Goal: Check status: Check status

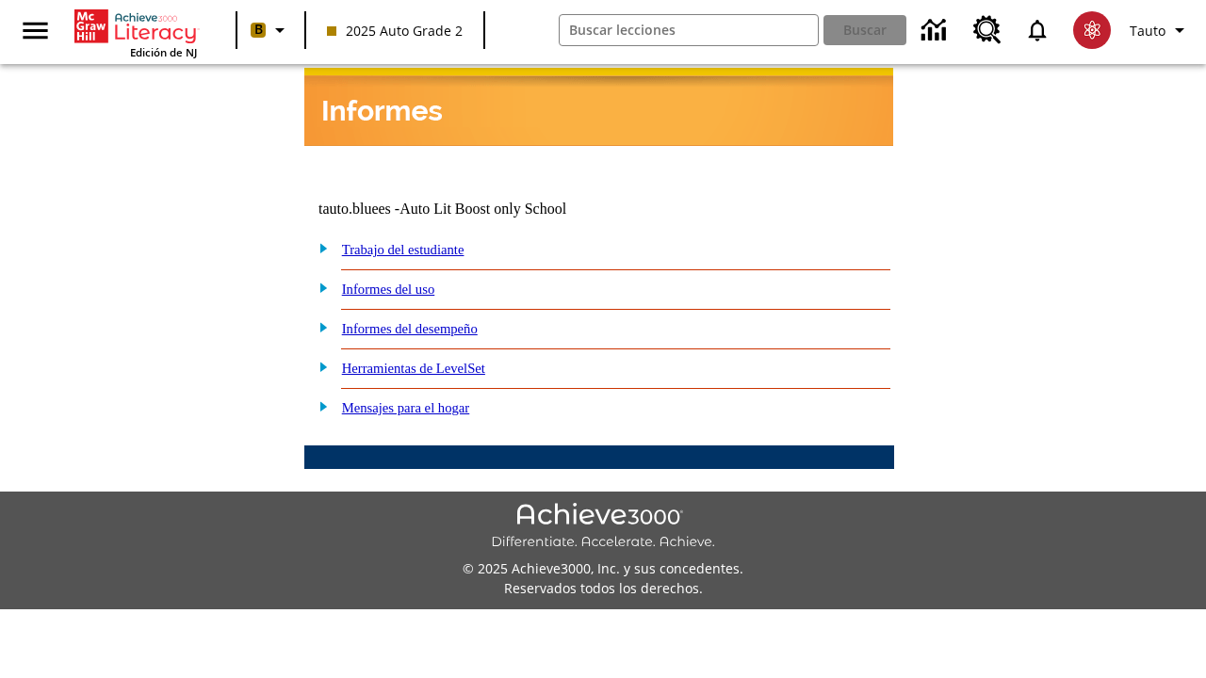
click at [424, 242] on link "Trabajo del estudiante" at bounding box center [403, 249] width 122 height 15
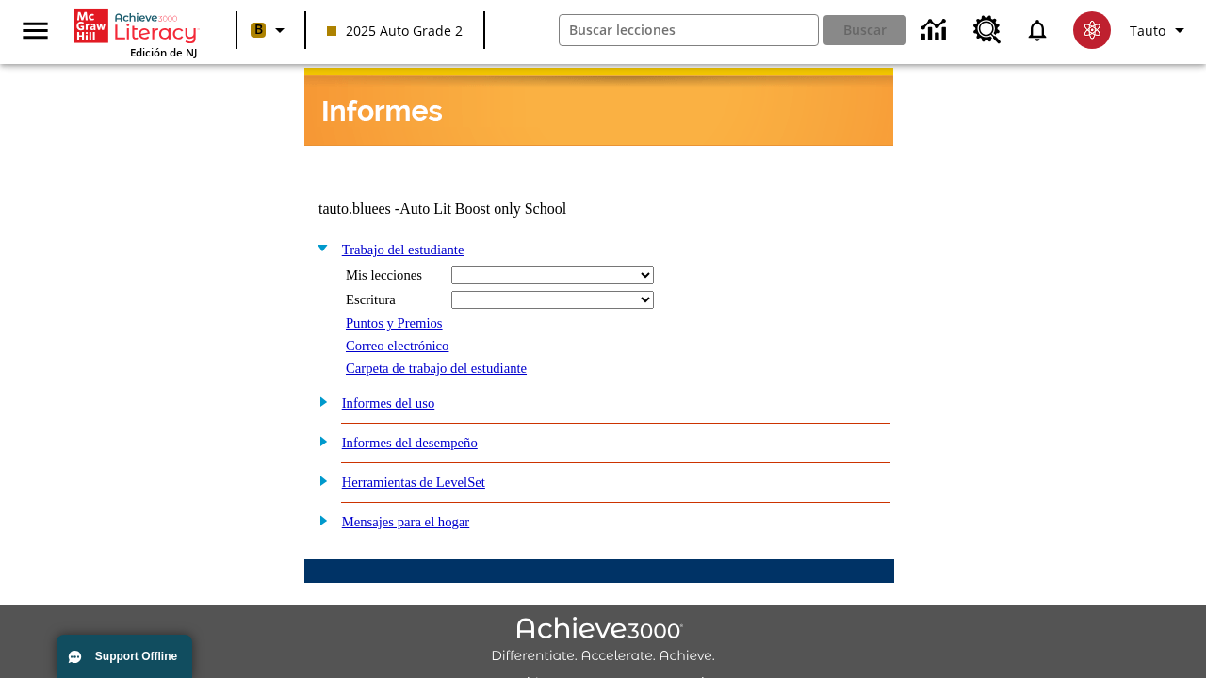
select select "/options/reports/?report_id=24&atype=14&section=2"
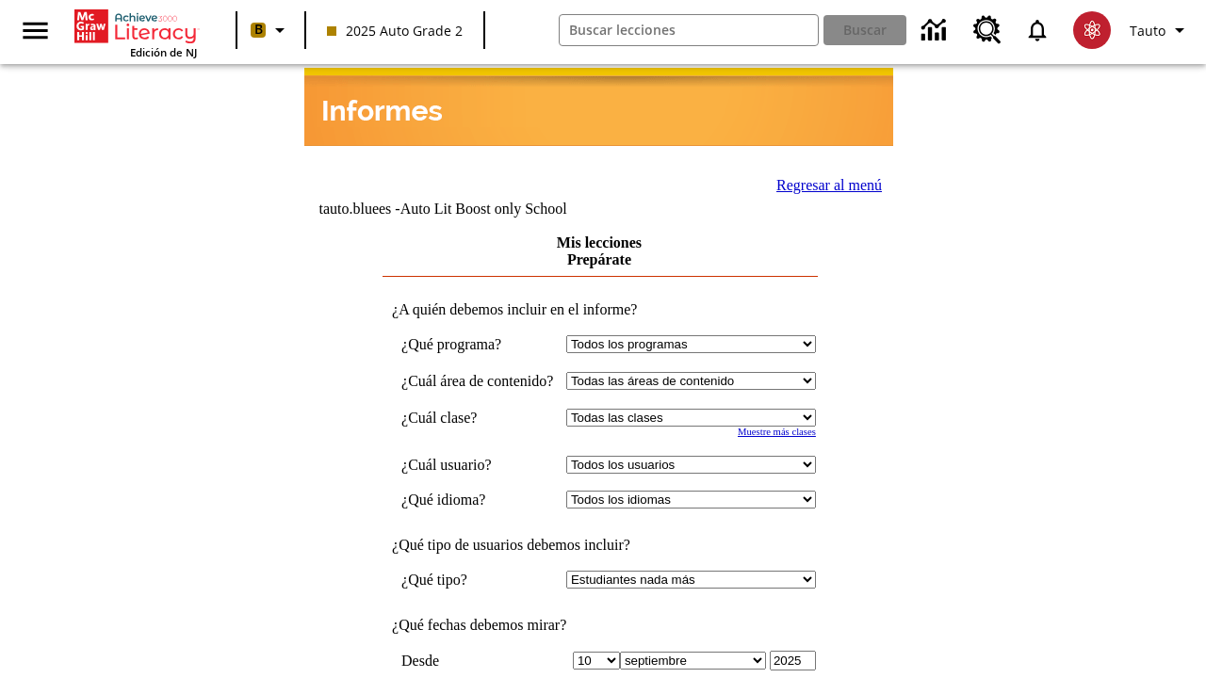
scroll to position [492, 0]
